Goal: Task Accomplishment & Management: Use online tool/utility

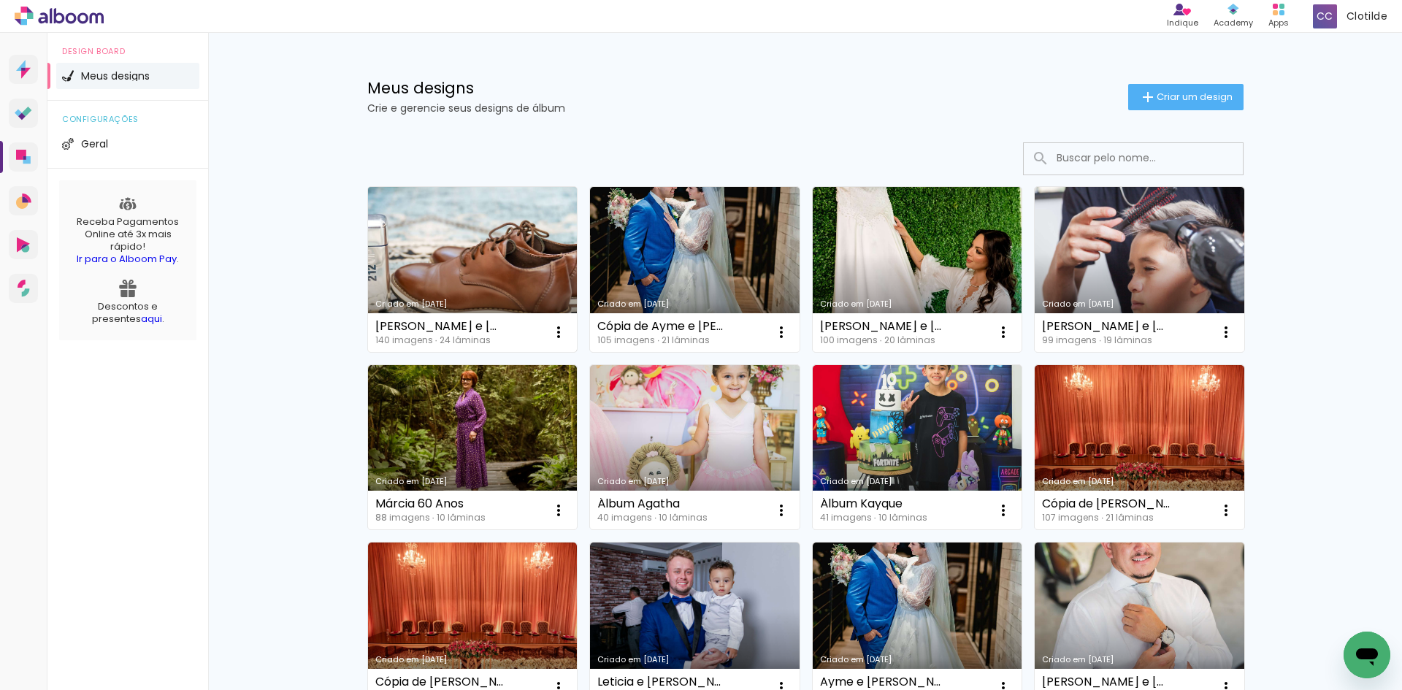
click at [528, 288] on link "Criado em [DATE]" at bounding box center [473, 269] width 210 height 165
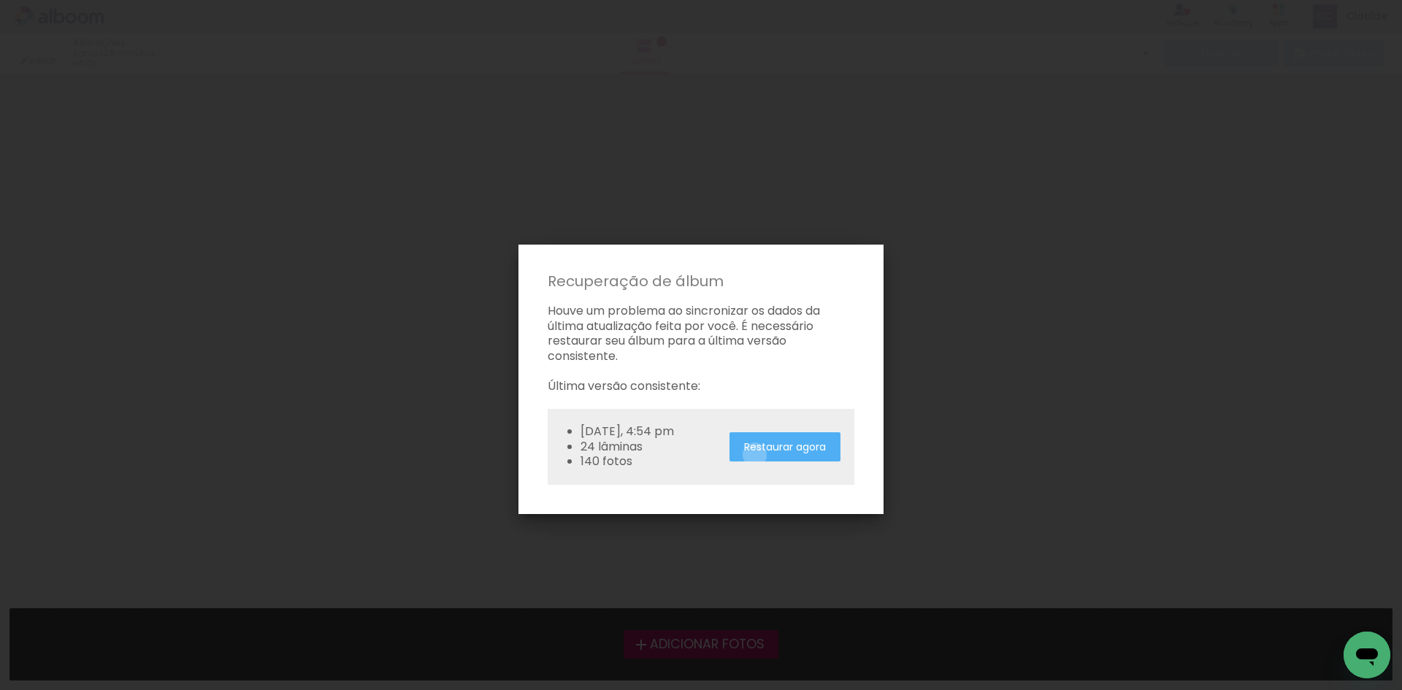
click at [757, 455] on paper-button "Restaurar agora" at bounding box center [784, 447] width 111 height 30
